Goal: Book appointment/travel/reservation

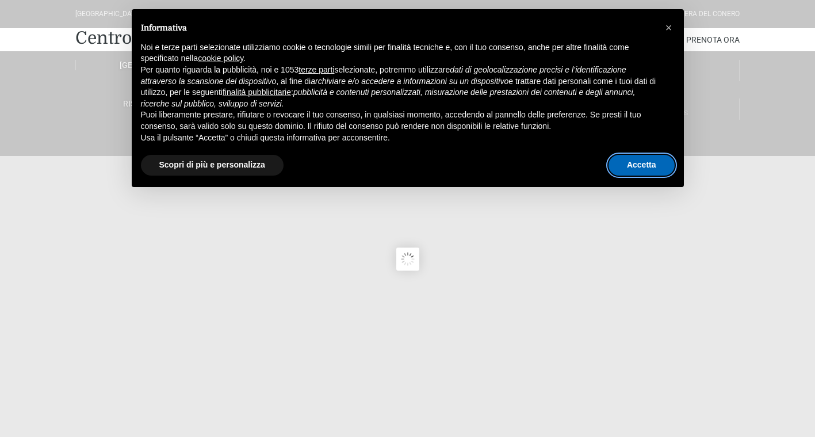
click at [654, 170] on button "Accetta" at bounding box center [642, 165] width 66 height 21
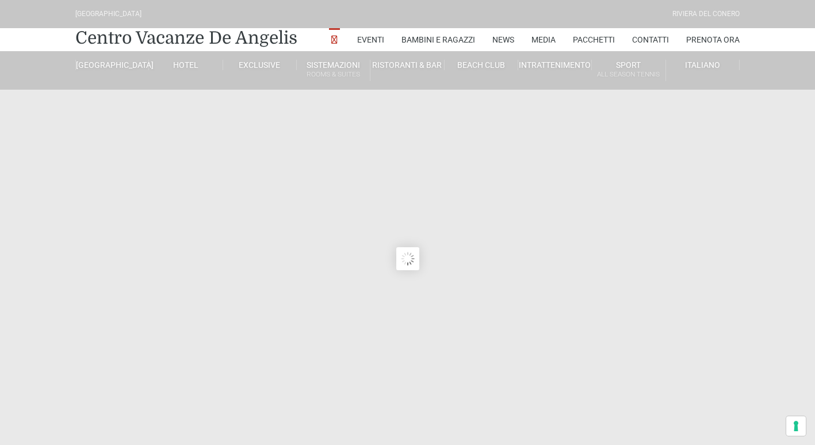
type input "23/09/2025"
type input "24/09/2025"
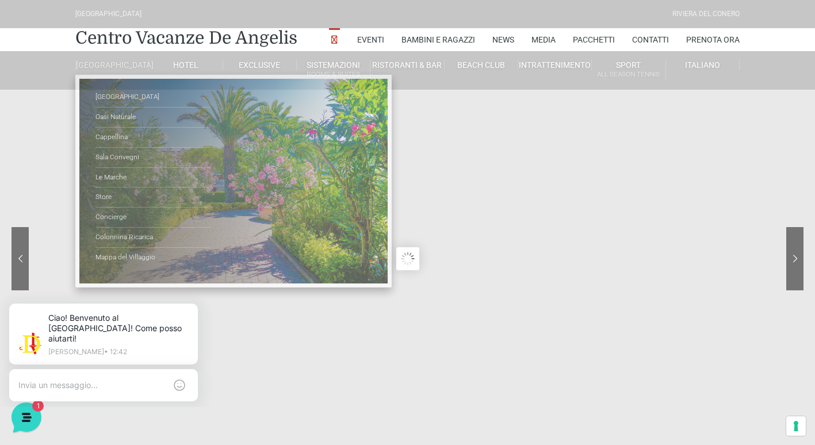
click at [121, 70] on link "[GEOGRAPHIC_DATA]" at bounding box center [112, 65] width 74 height 10
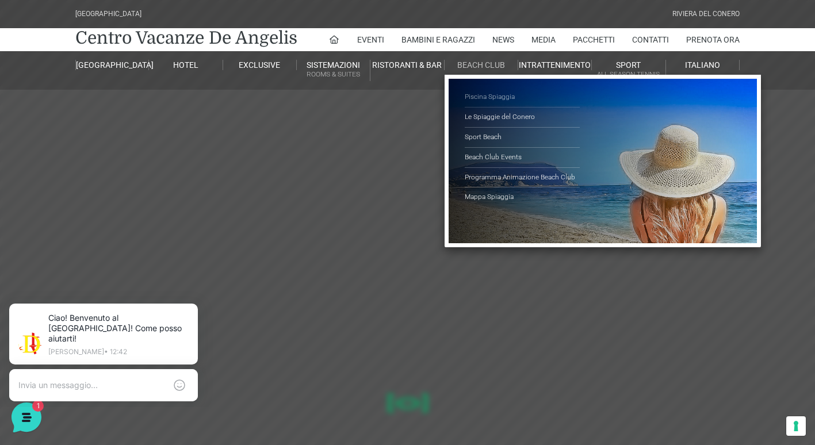
click at [476, 98] on link "Piscina Spiaggia" at bounding box center [522, 97] width 115 height 20
